Goal: Task Accomplishment & Management: Complete application form

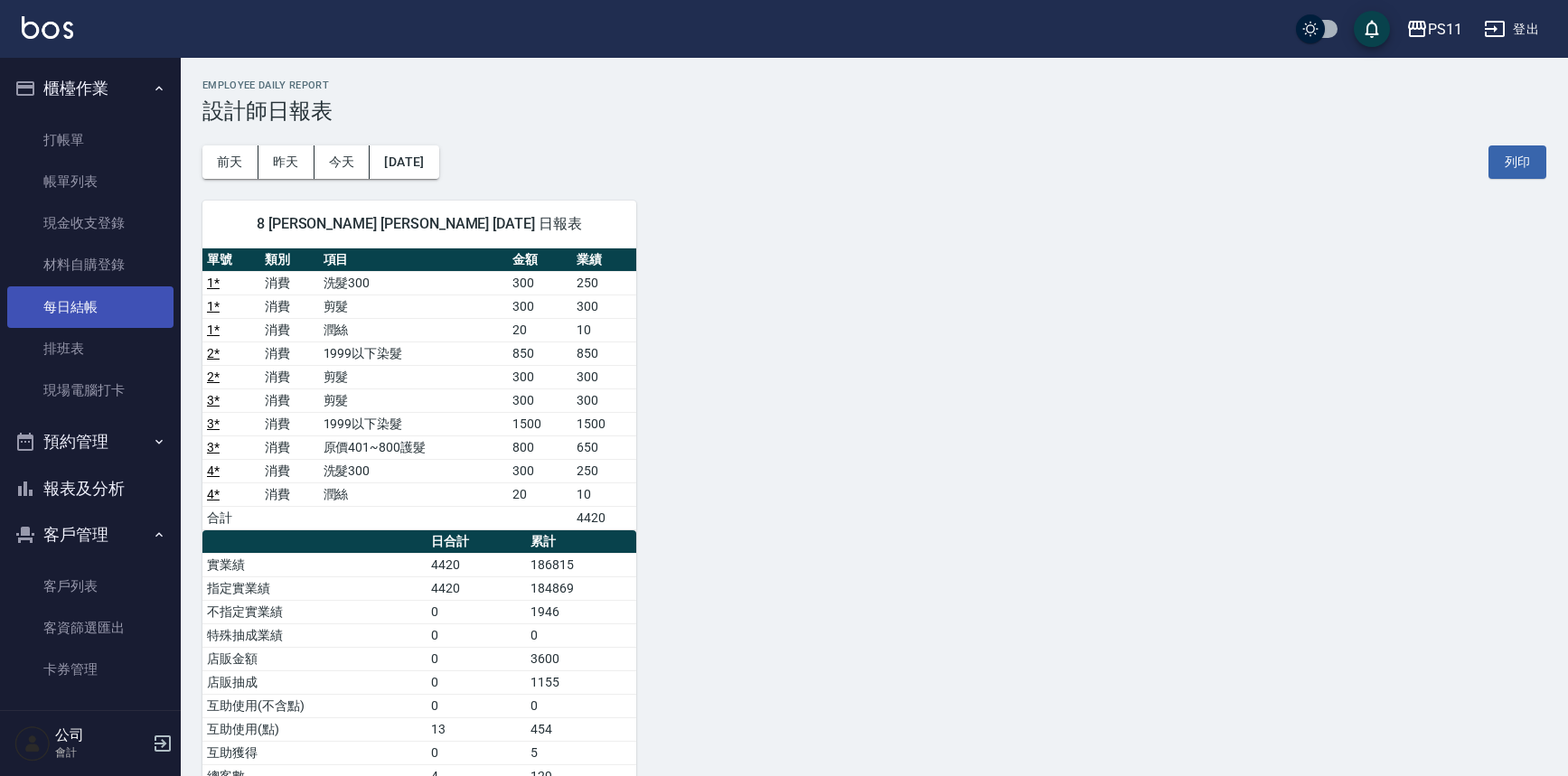
scroll to position [81, 0]
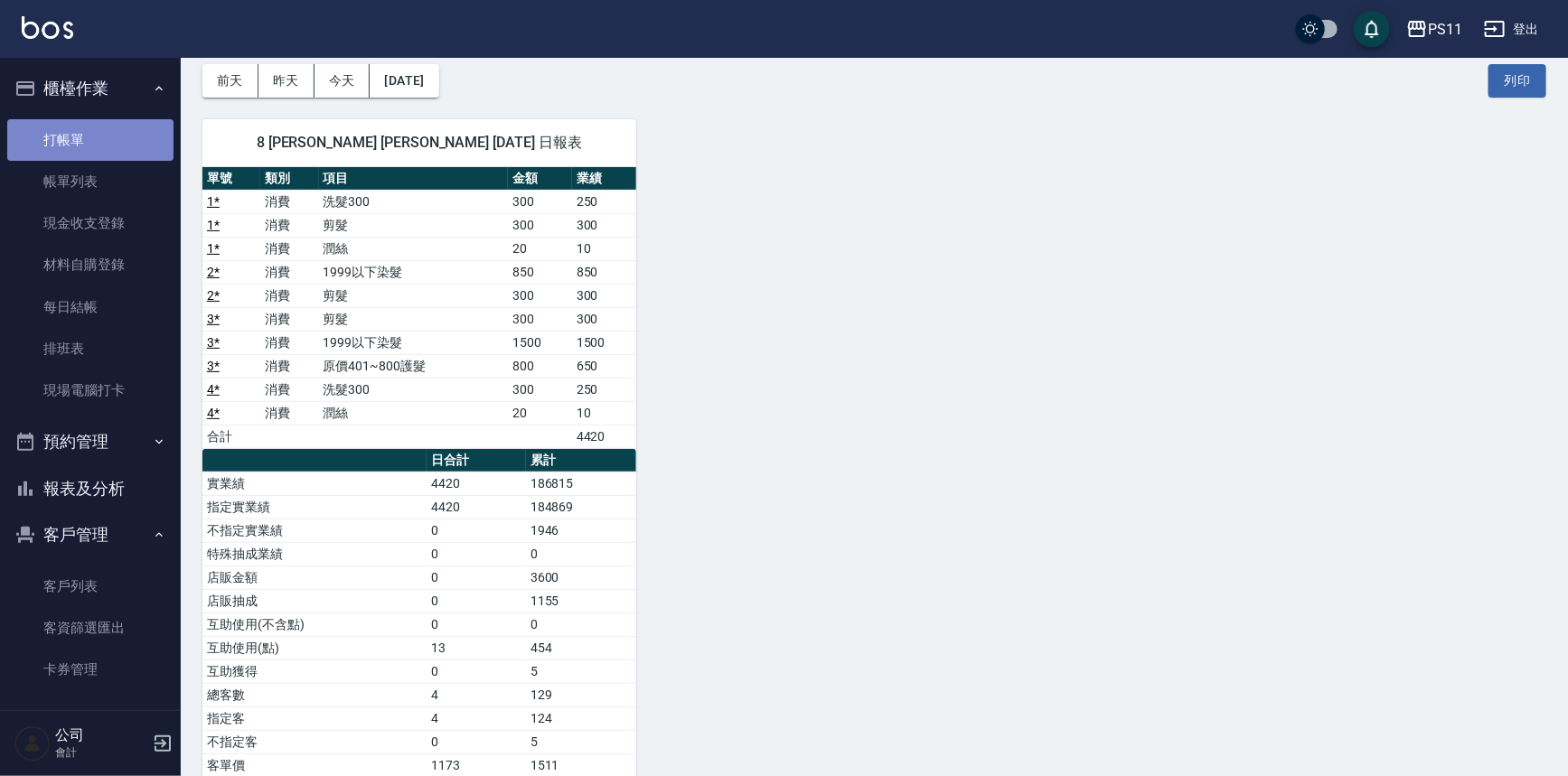
click at [127, 134] on link "打帳單" at bounding box center [90, 140] width 166 height 41
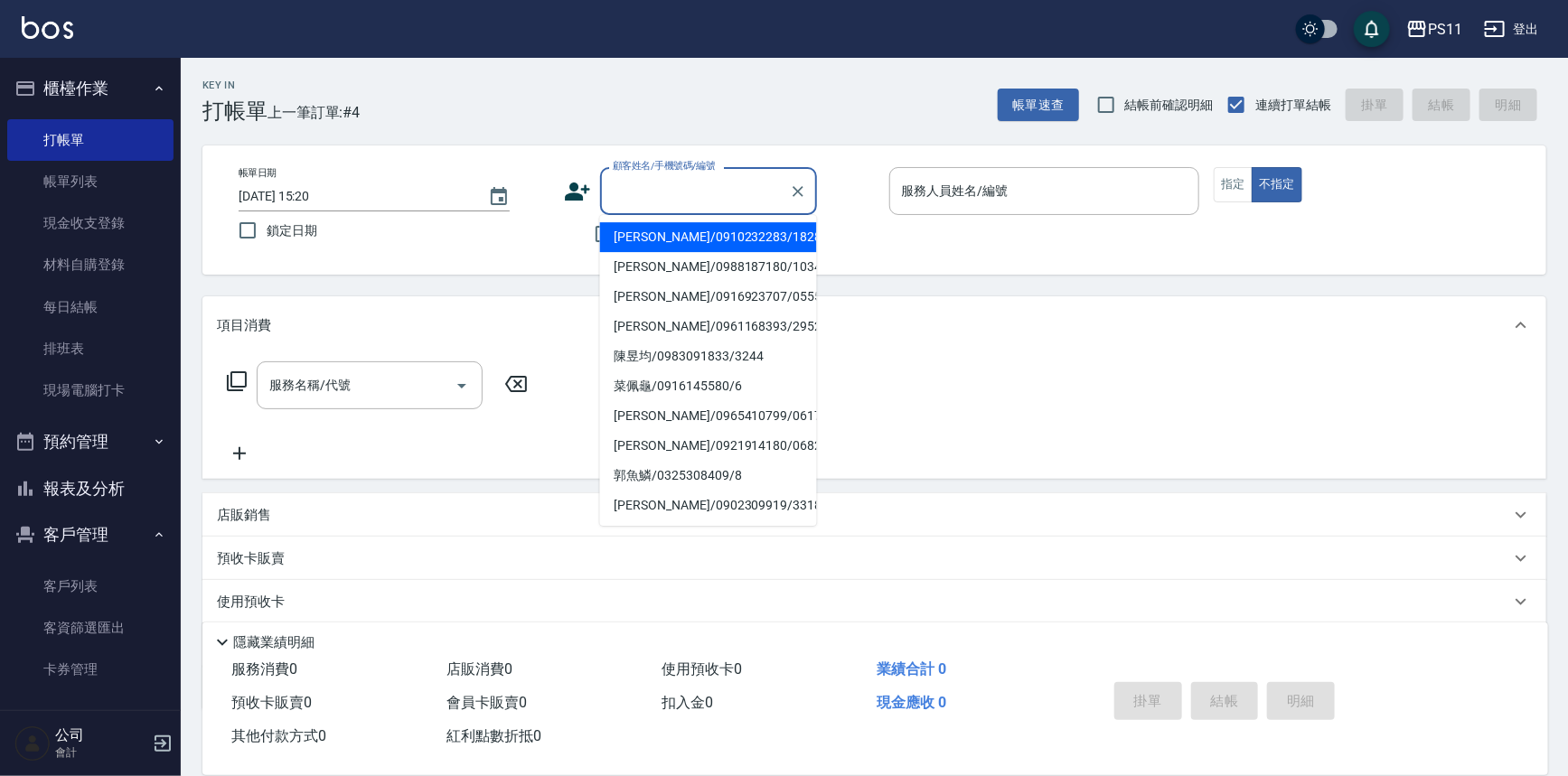
click at [678, 187] on input "顧客姓名/手機號碼/編號" at bounding box center [695, 191] width 174 height 32
type input "[PERSON_NAME]/0910232283/1828"
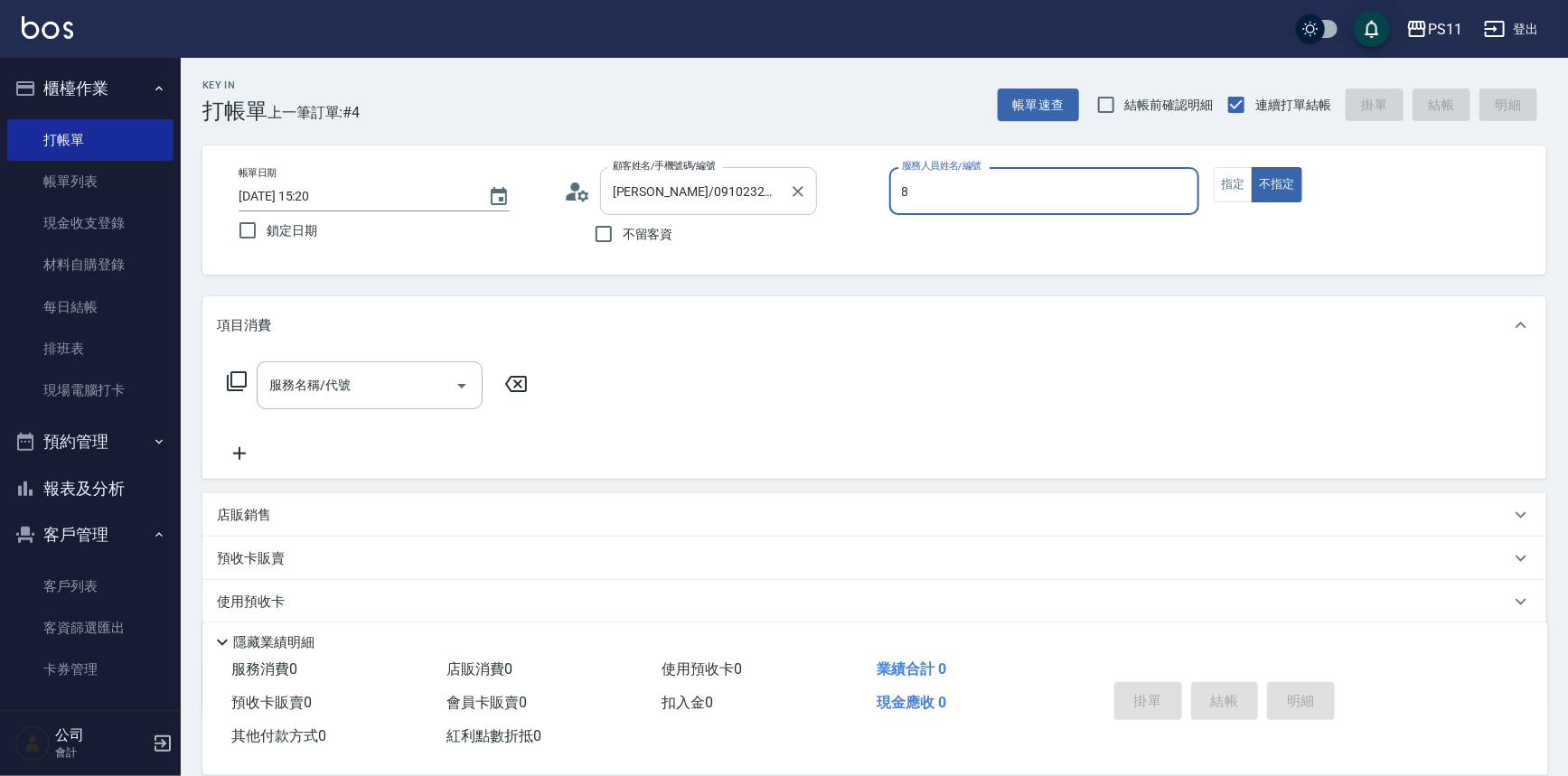
type input "郭于玲-8"
type button "false"
type input "郭魚鱗/0325308409/8"
click at [1245, 198] on button "指定" at bounding box center [1233, 184] width 39 height 36
click at [243, 390] on icon at bounding box center [236, 381] width 21 height 21
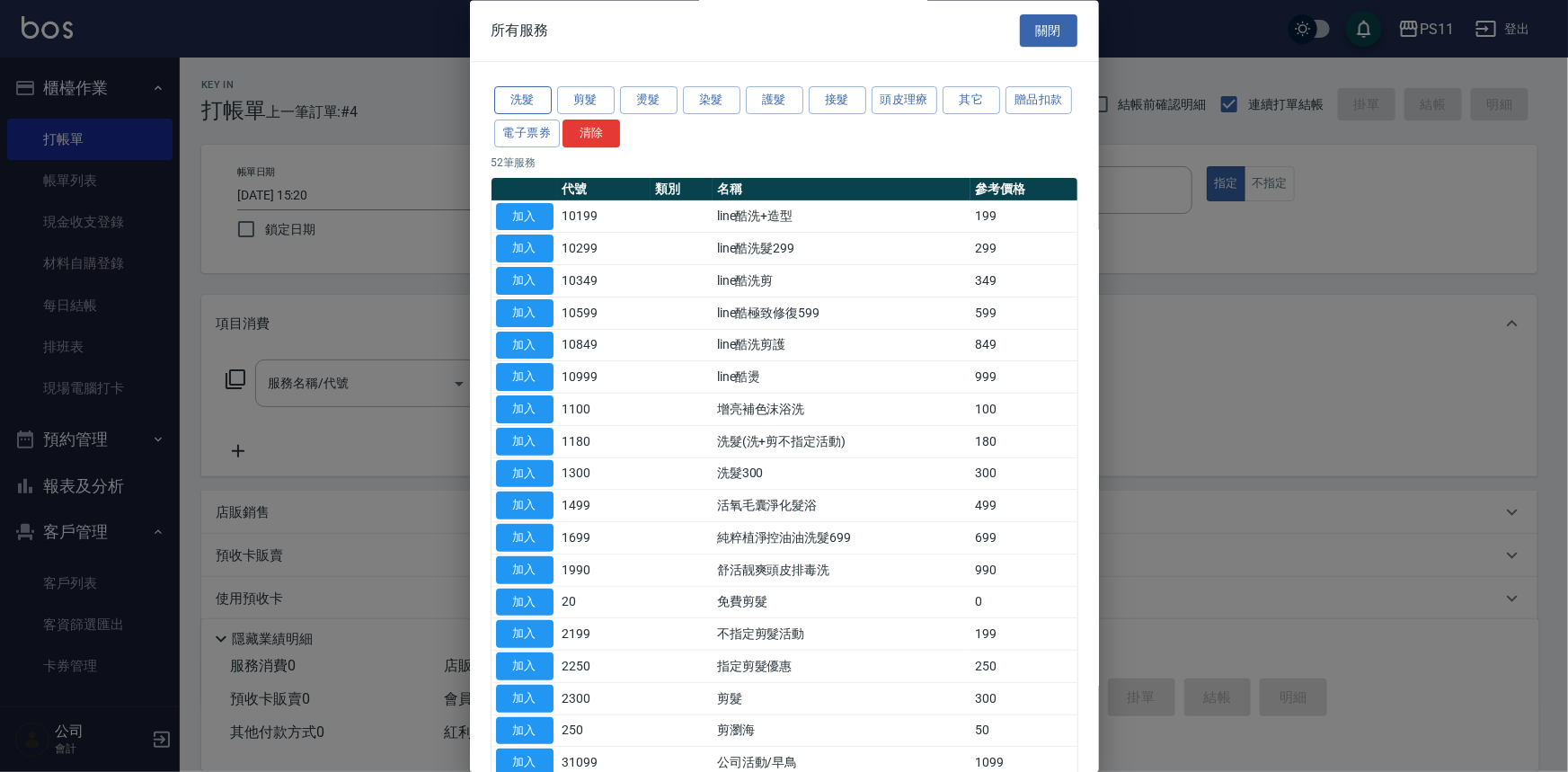
click at [549, 93] on button "洗髮" at bounding box center [523, 101] width 58 height 28
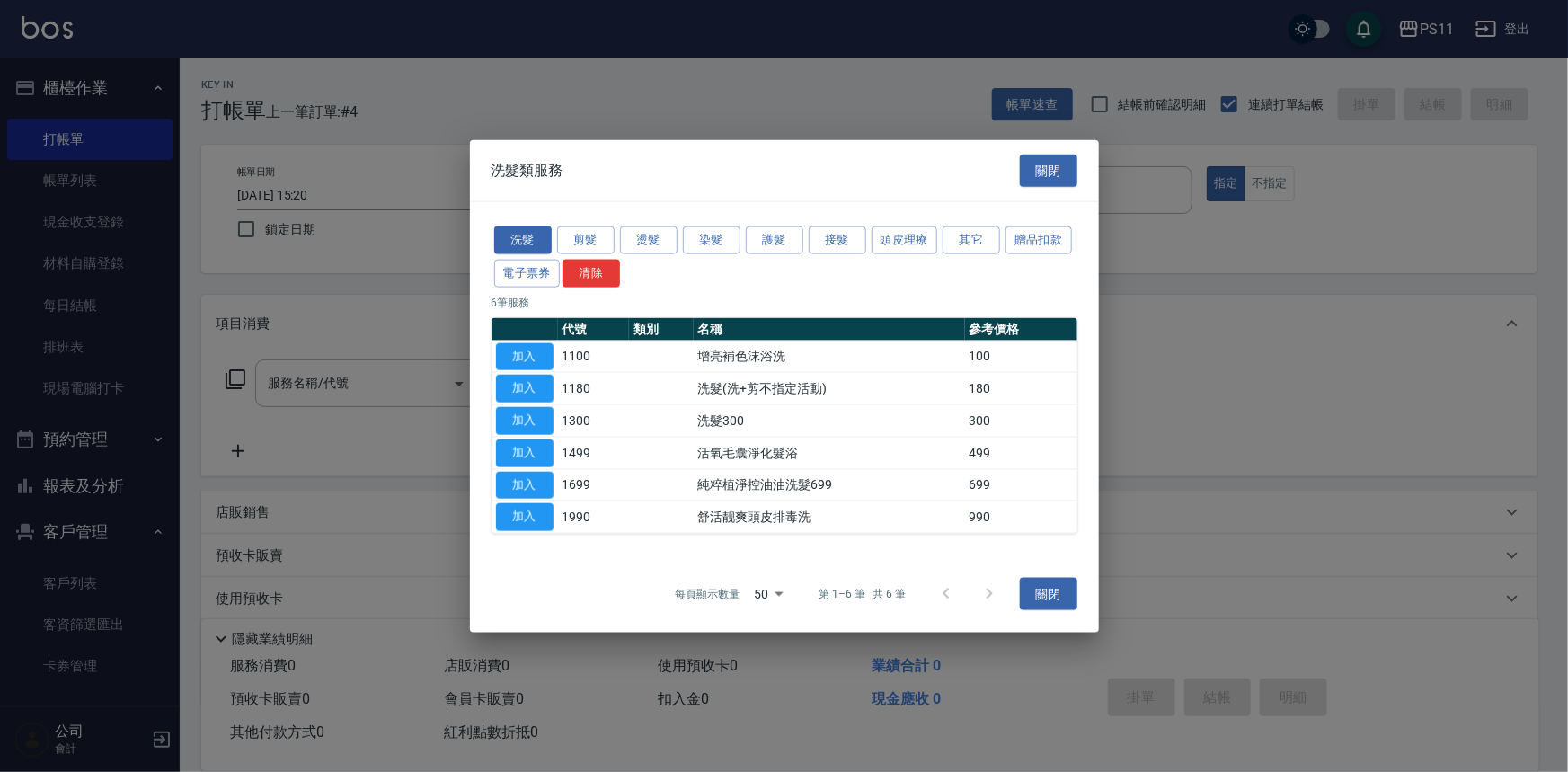
click at [578, 96] on div at bounding box center [784, 386] width 1568 height 772
click at [580, 228] on button "剪髮" at bounding box center [586, 240] width 58 height 28
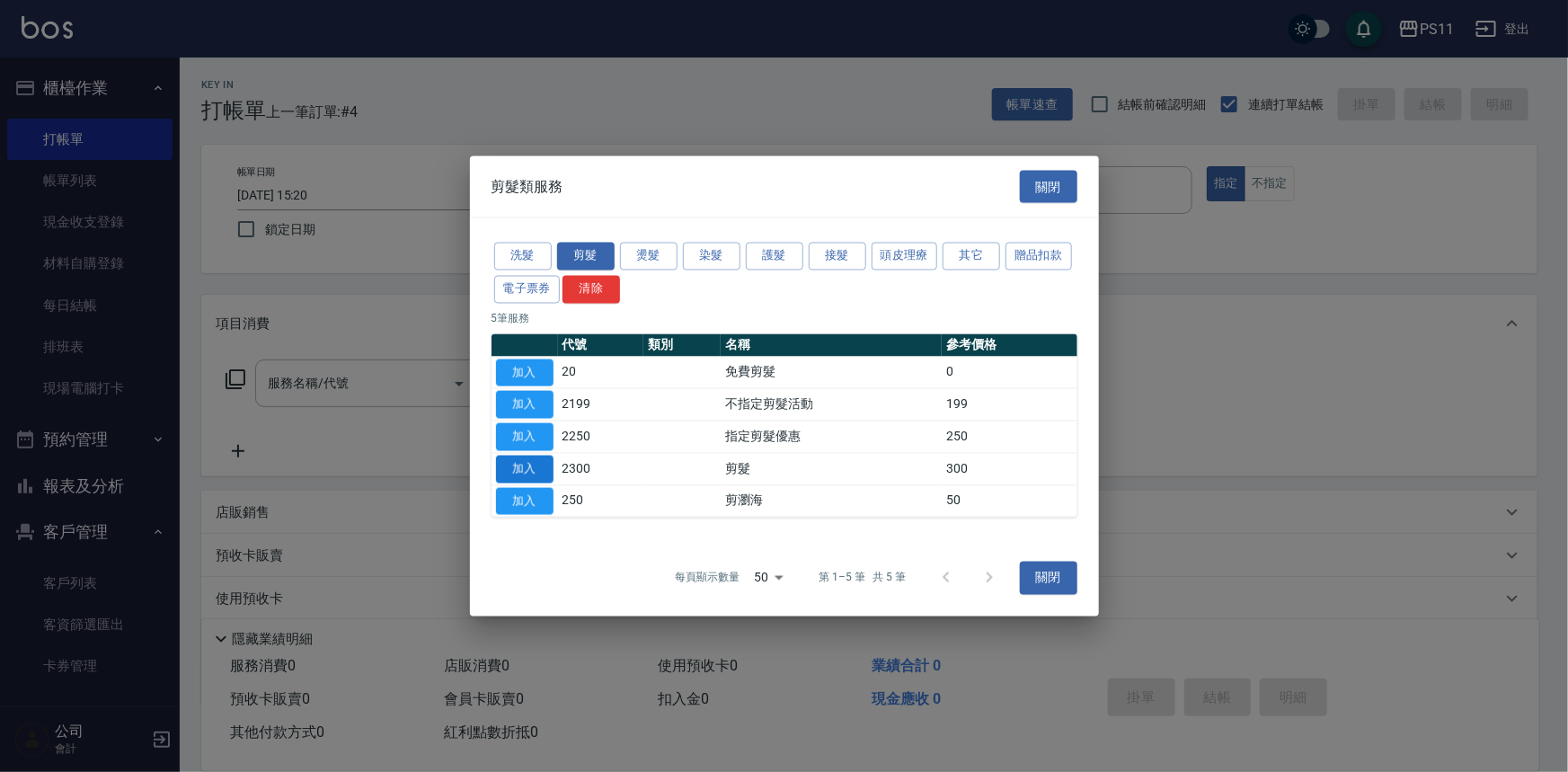
click at [518, 477] on button "加入" at bounding box center [525, 468] width 58 height 28
type input "剪髮(2300)"
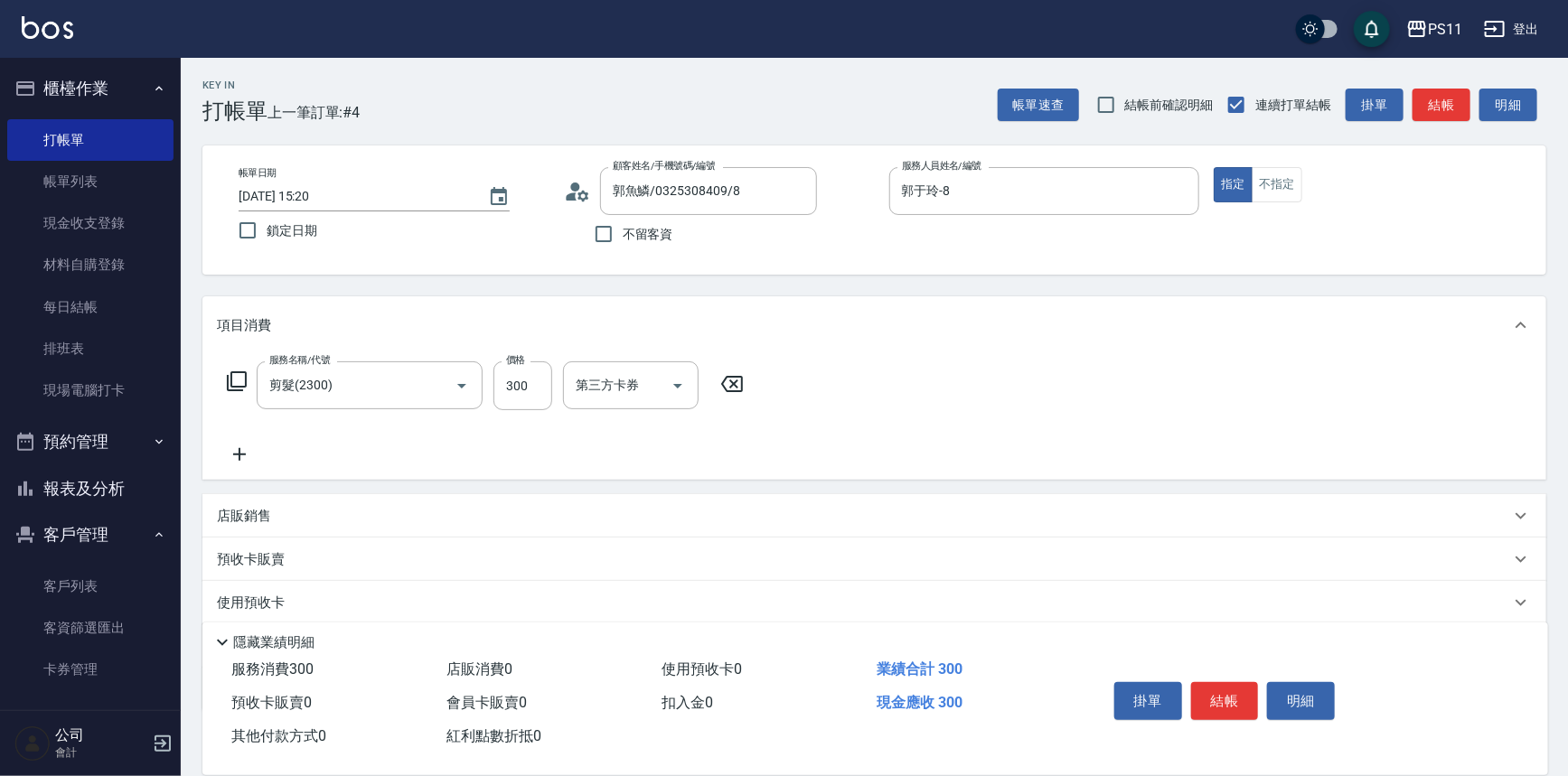
click at [249, 462] on icon at bounding box center [239, 454] width 45 height 21
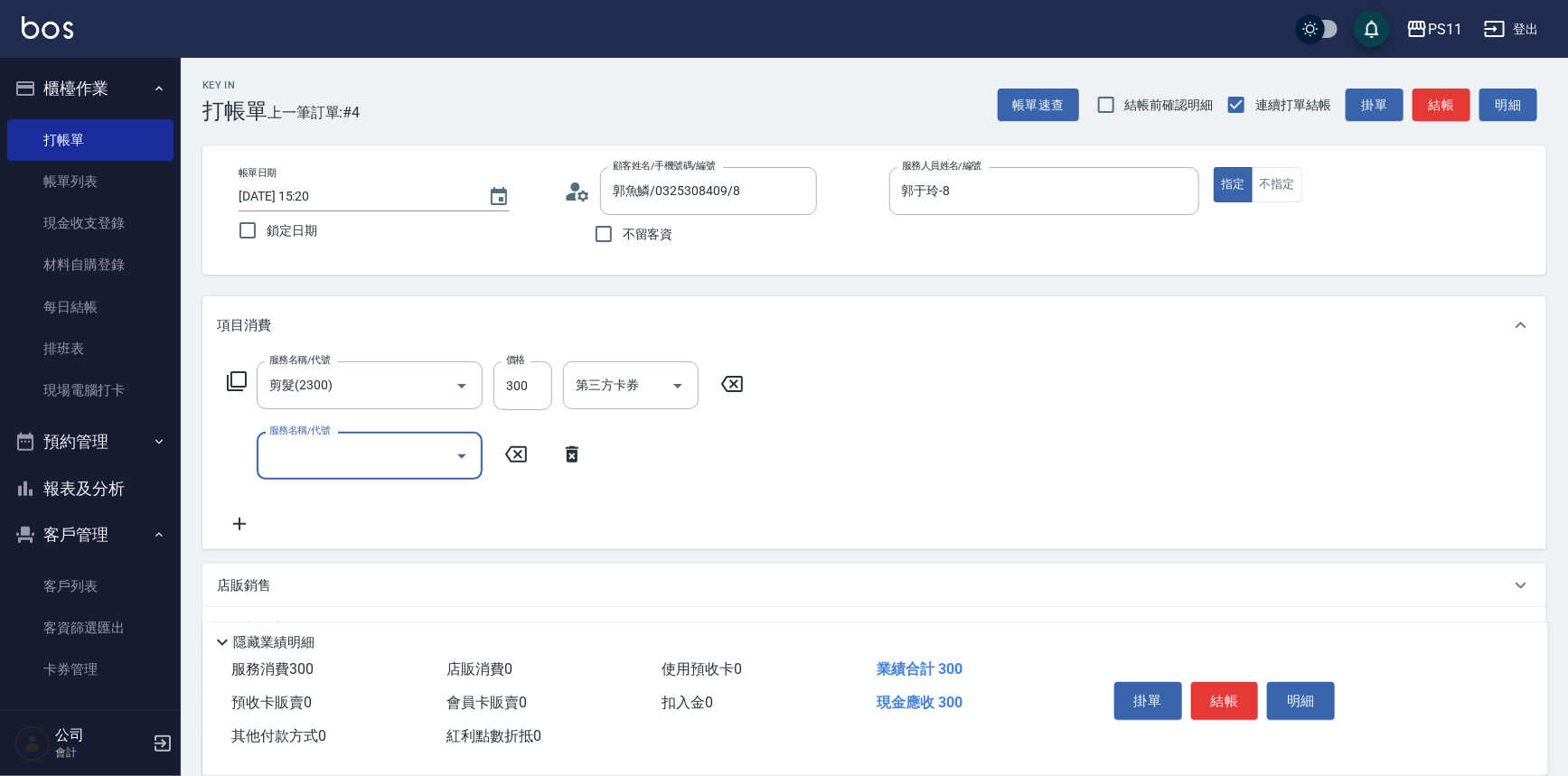
click at [338, 466] on input "服務名稱/代號" at bounding box center [356, 455] width 182 height 32
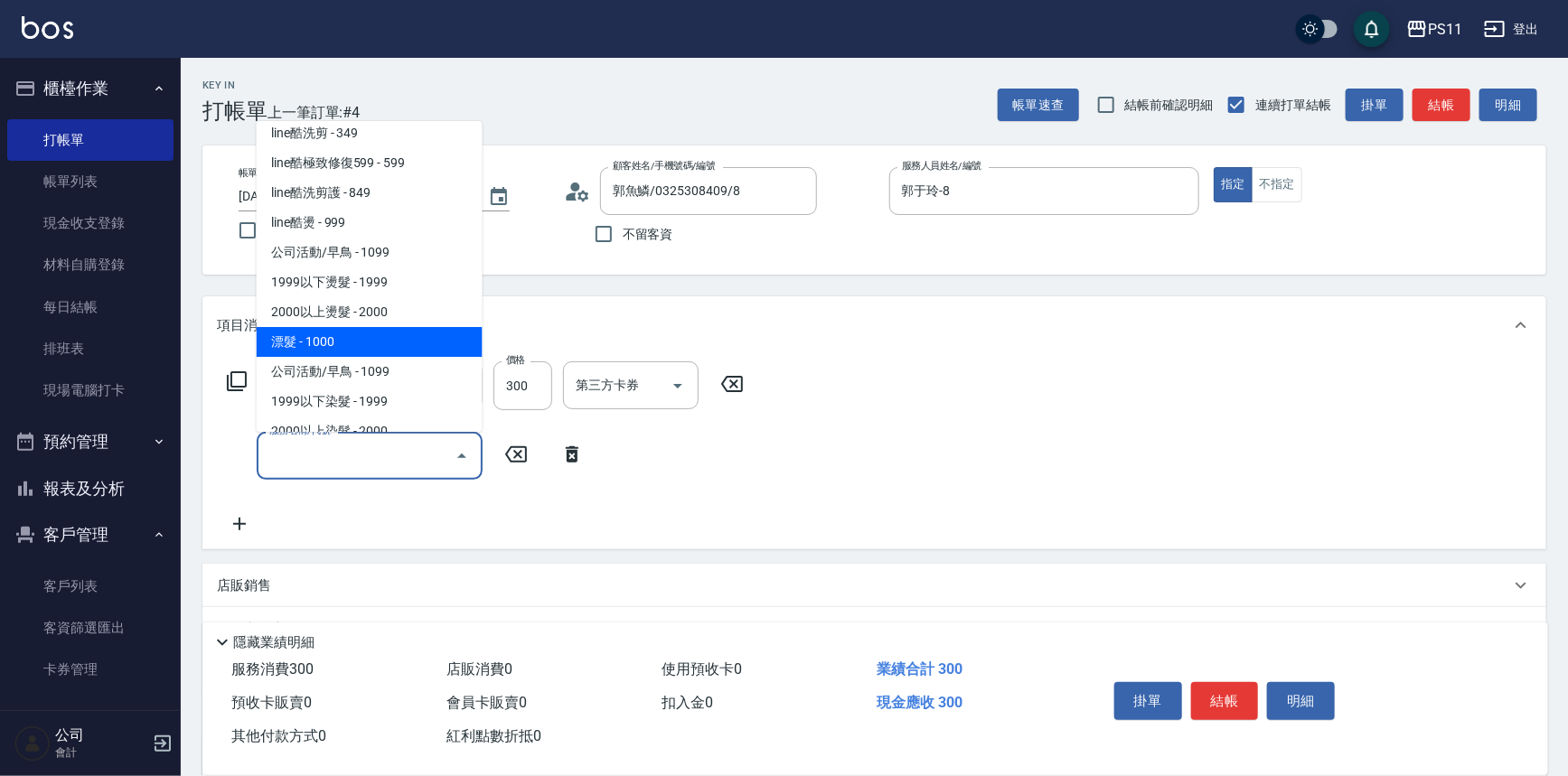
scroll to position [821, 0]
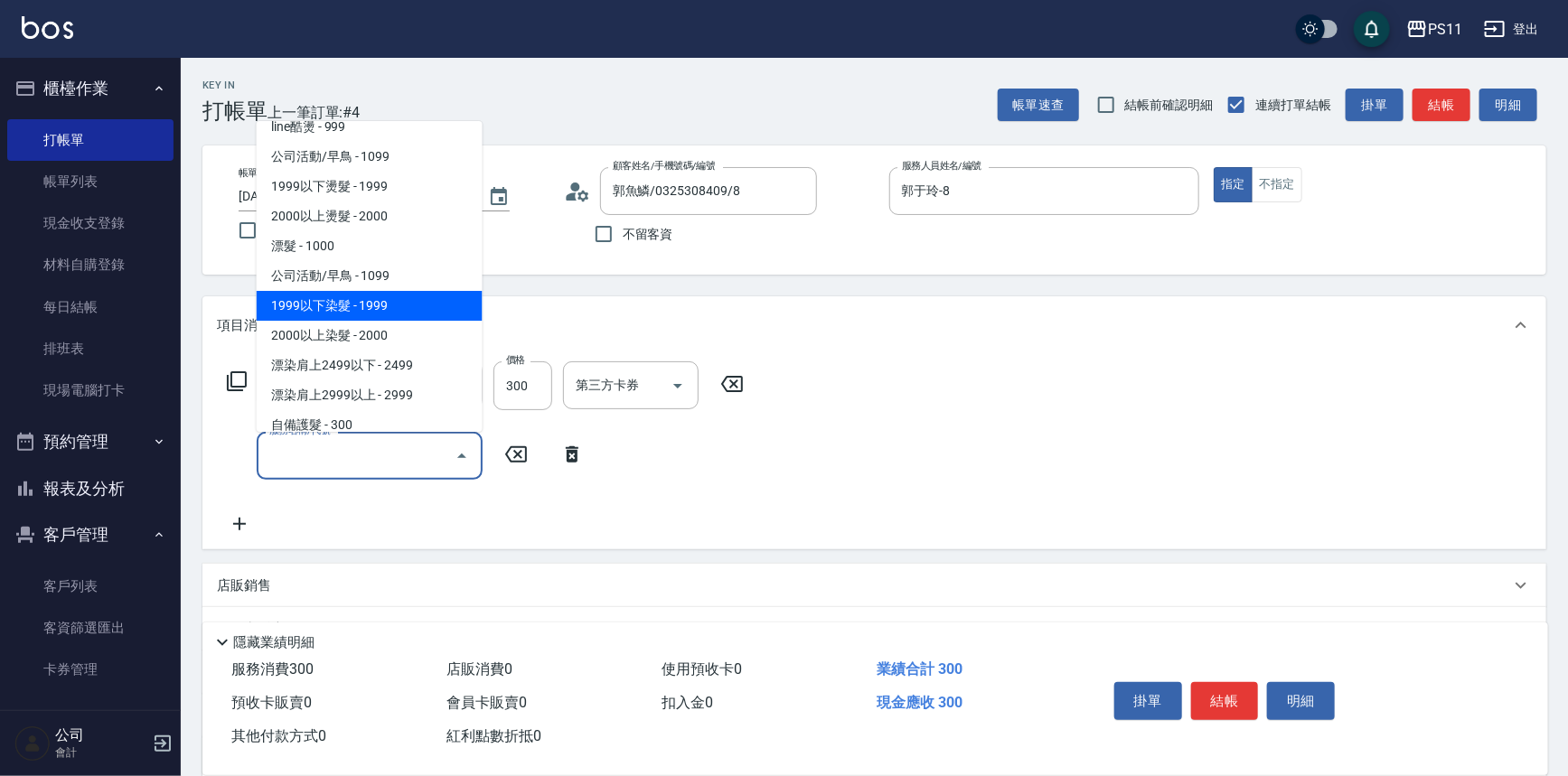
click at [413, 299] on span "1999以下染髮 - 1999" at bounding box center [369, 306] width 226 height 30
type input "1999以下染髮(41999)"
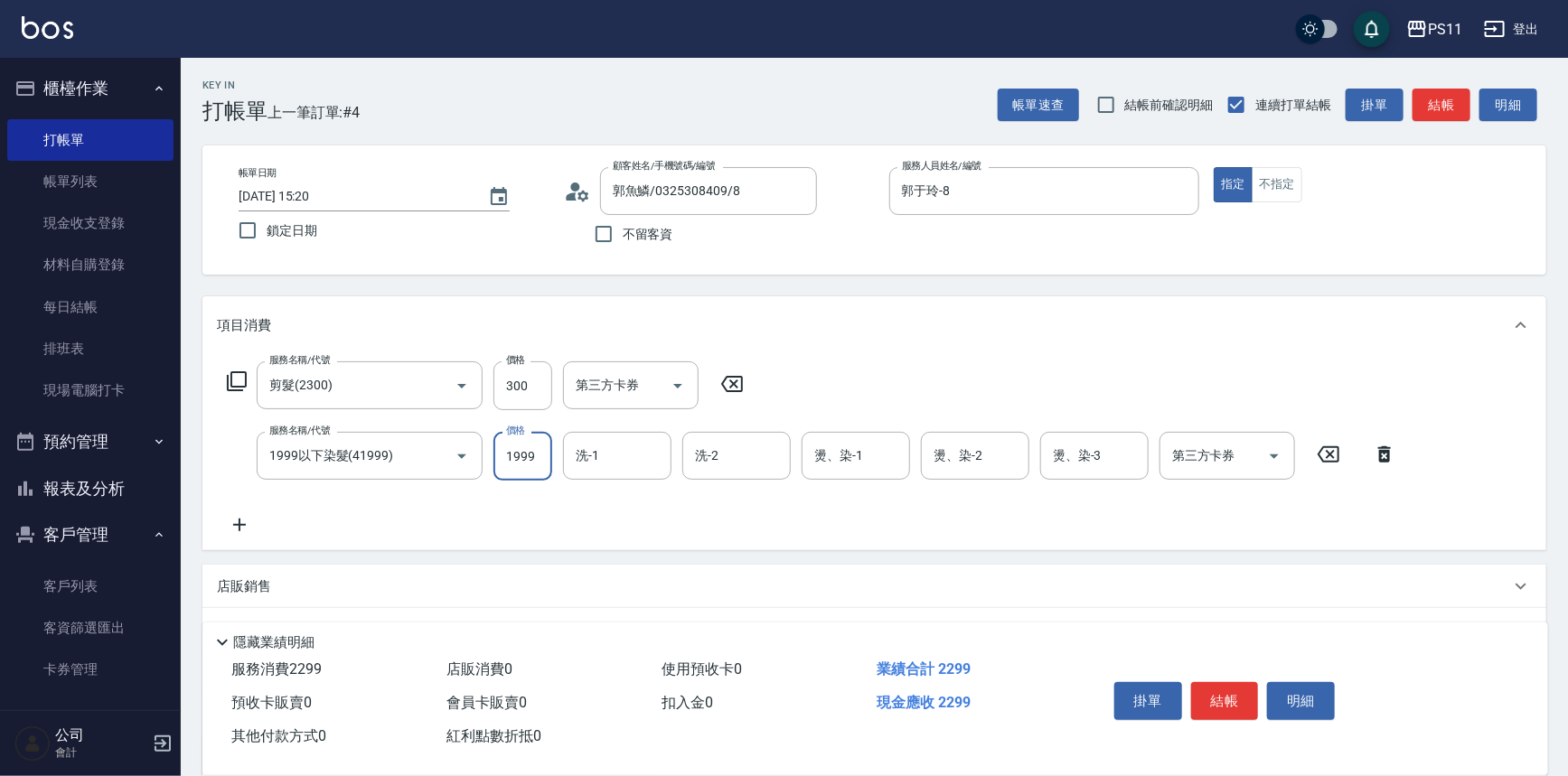
click at [529, 472] on input "1999" at bounding box center [523, 456] width 59 height 49
type input "1000"
type input "2"
type input "[PERSON_NAME]-31"
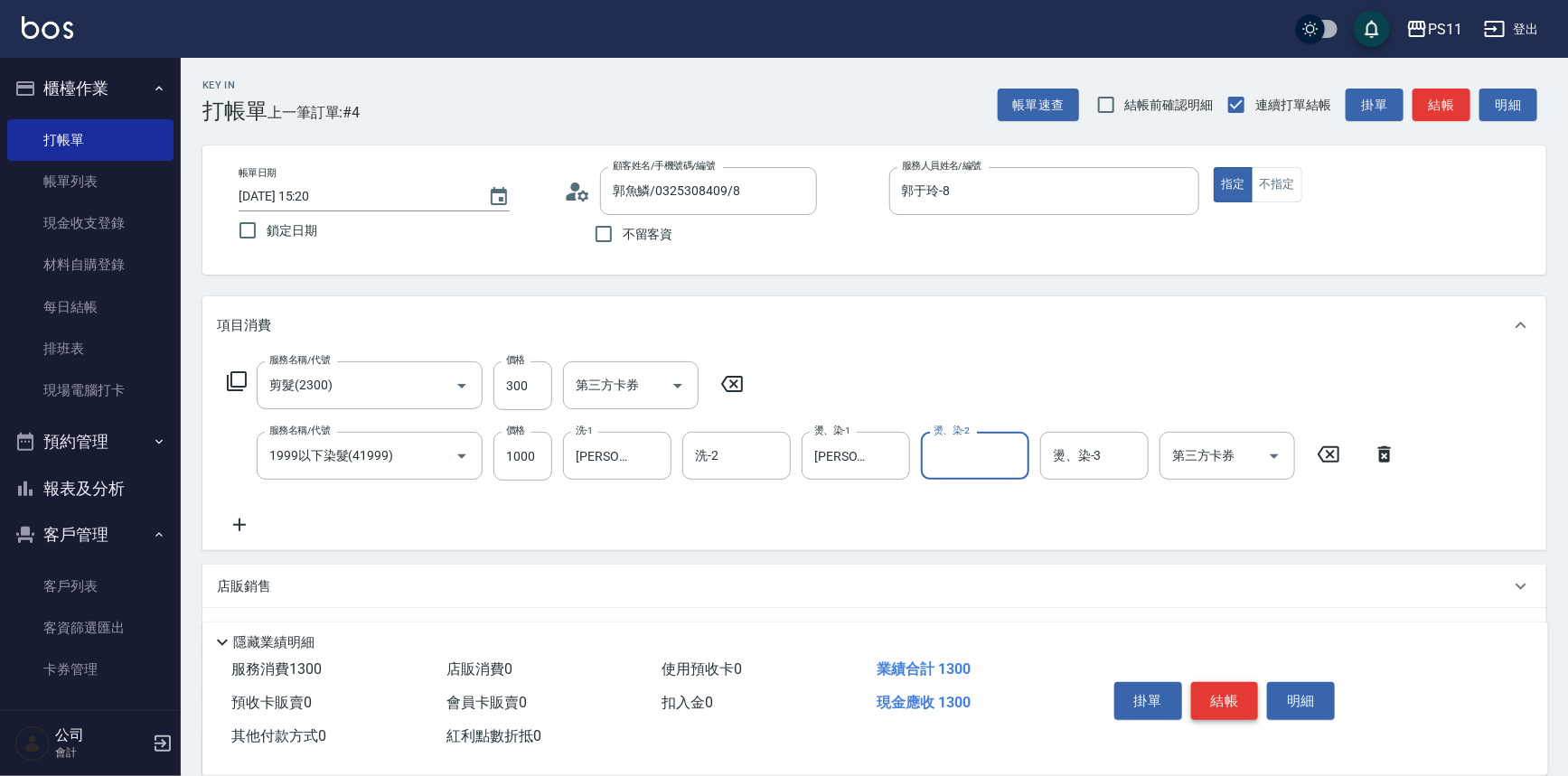
click at [1213, 686] on button "結帳" at bounding box center [1225, 701] width 68 height 38
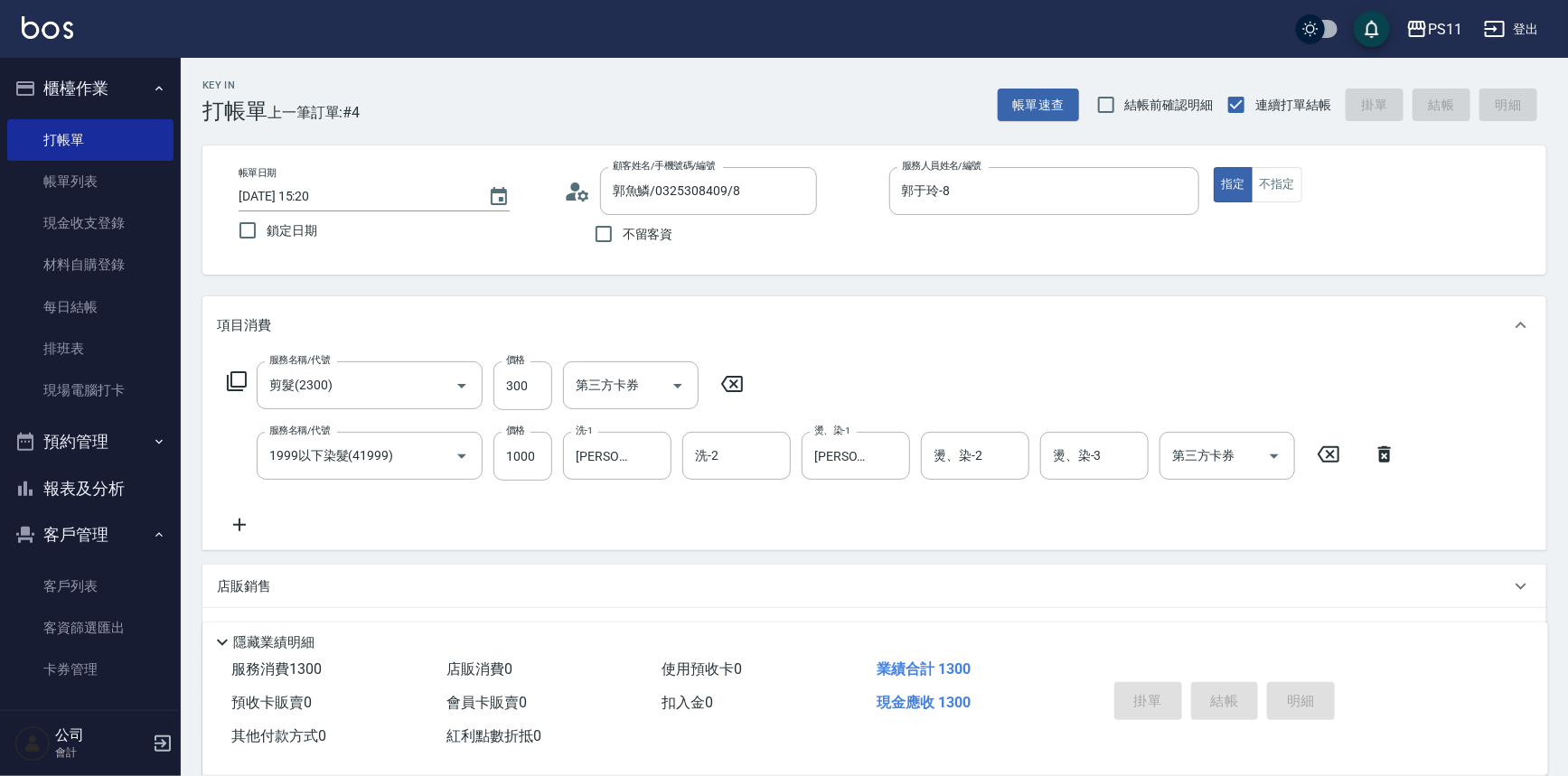
type input "[DATE] 15:21"
